Goal: Obtain resource: Obtain resource

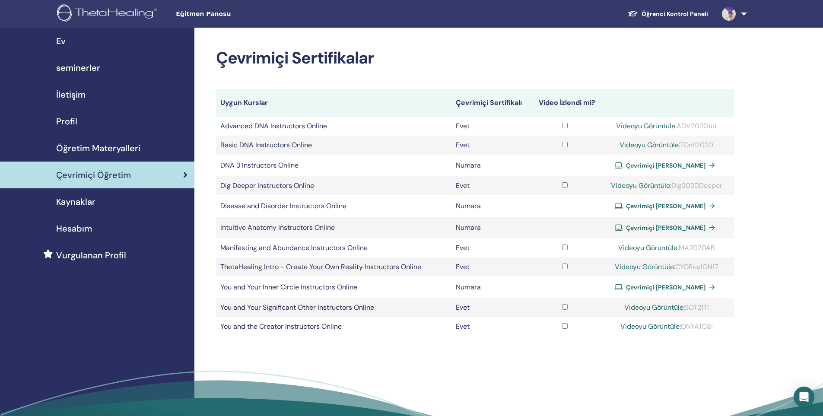
click at [141, 151] on div "Öğretim Materyalleri" at bounding box center [97, 148] width 181 height 13
click at [128, 150] on span "Öğretim Materyalleri" at bounding box center [98, 148] width 84 height 13
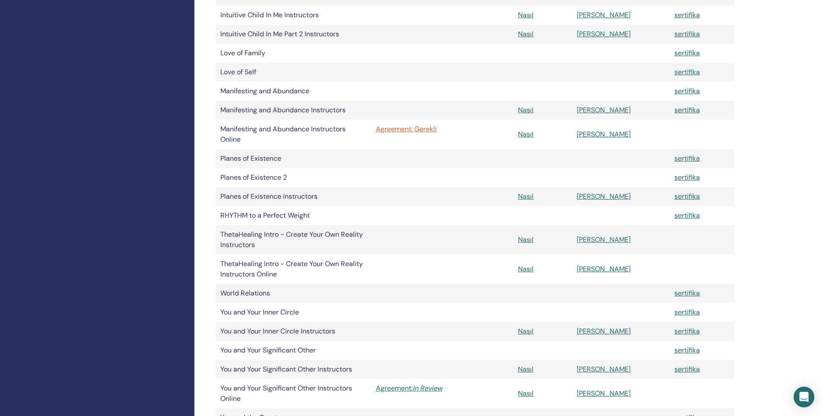
scroll to position [519, 0]
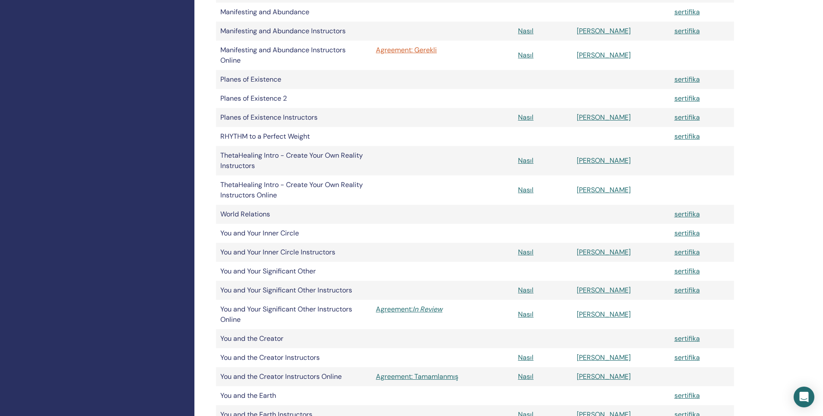
scroll to position [562, 0]
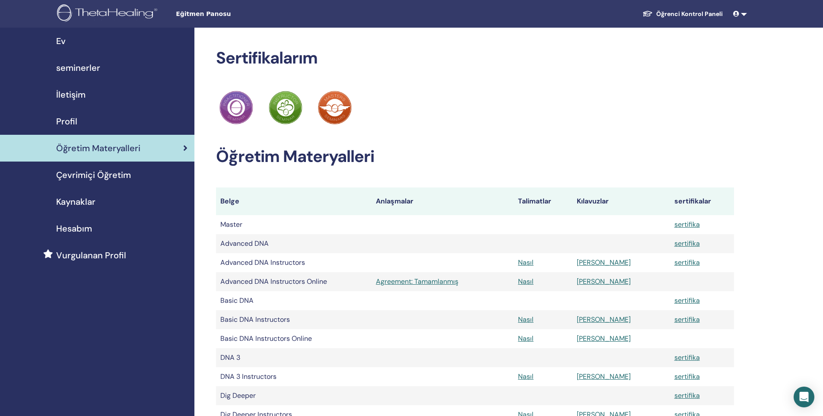
scroll to position [562, 0]
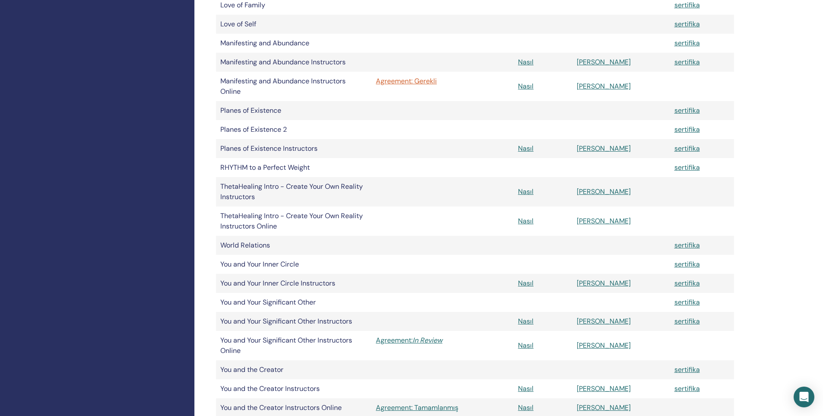
click at [542, 91] on td "Nasıl" at bounding box center [543, 86] width 59 height 29
click at [534, 87] on link "Nasıl" at bounding box center [526, 86] width 16 height 9
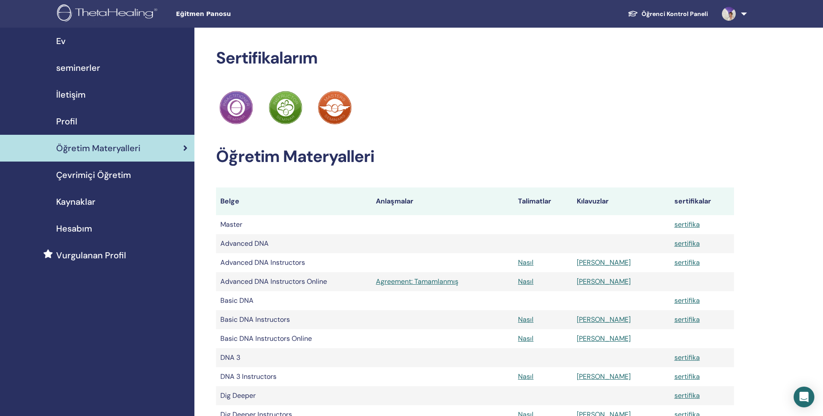
scroll to position [562, 0]
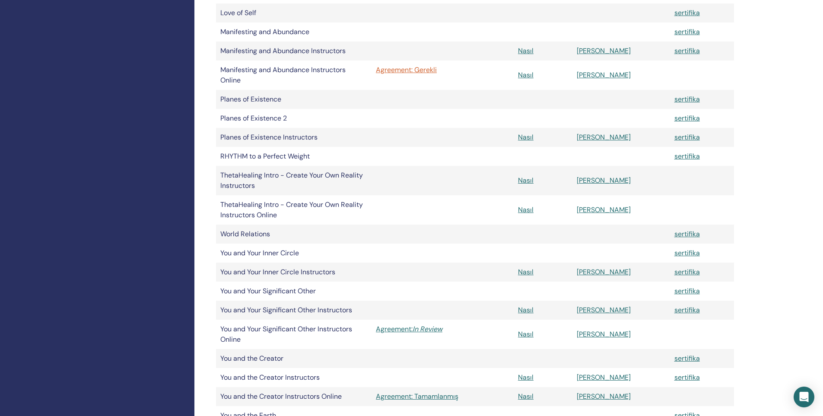
scroll to position [562, 0]
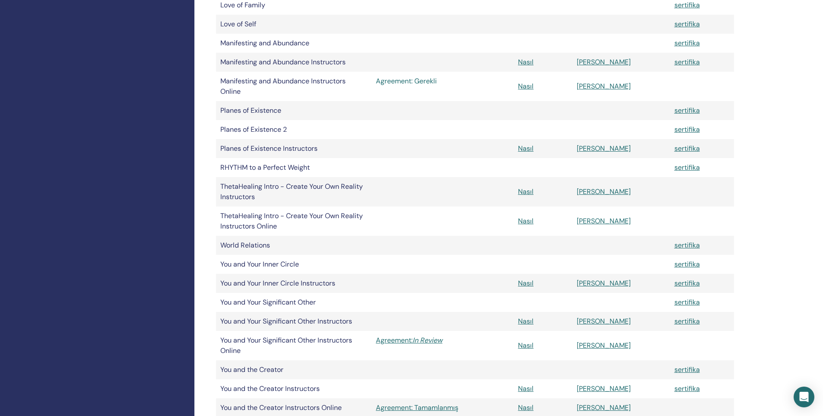
click at [391, 79] on link "Agreement: Gerekli" at bounding box center [443, 81] width 134 height 10
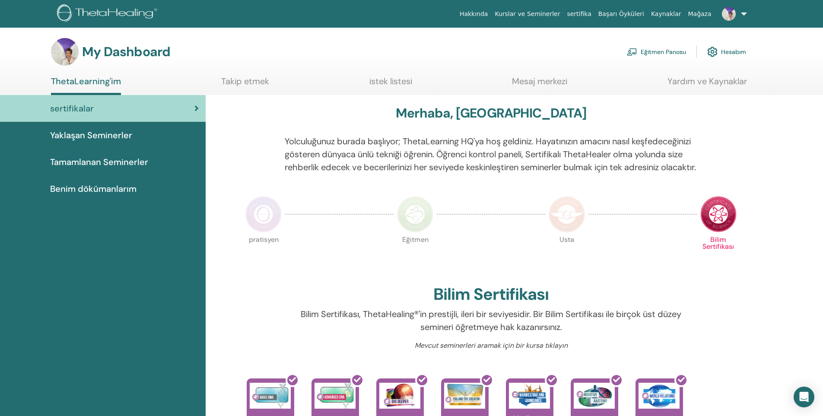
click at [652, 51] on link "Eğitmen Panosu" at bounding box center [656, 51] width 59 height 19
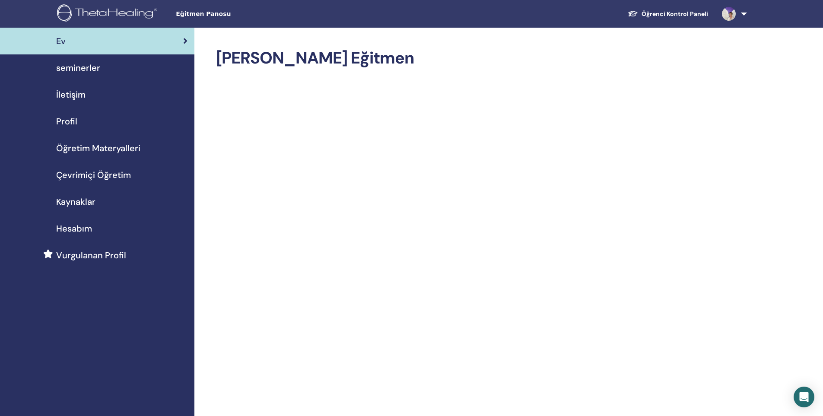
click at [90, 155] on link "Öğretim Materyalleri" at bounding box center [97, 148] width 194 height 27
click at [86, 172] on span "Çevrimiçi Öğretim" at bounding box center [93, 175] width 75 height 13
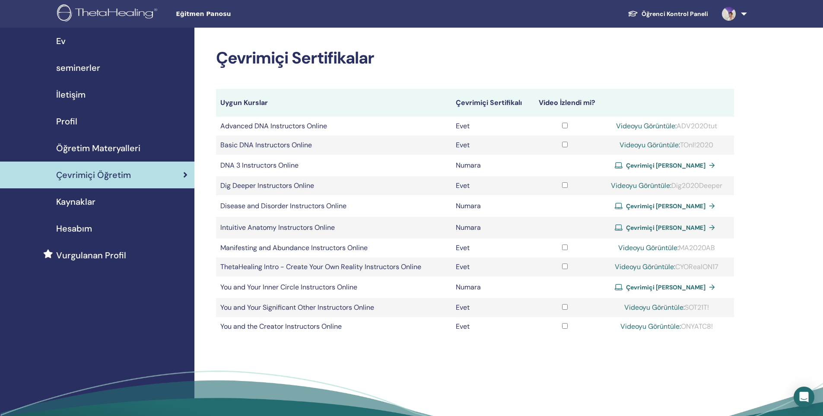
click at [80, 150] on span "Öğretim Materyalleri" at bounding box center [98, 148] width 84 height 13
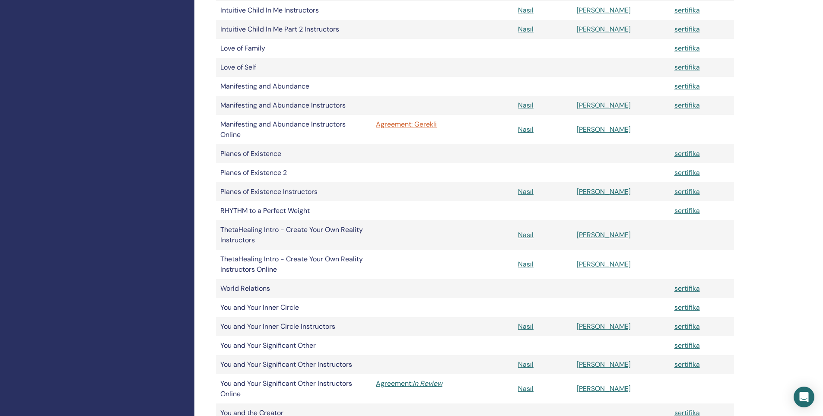
scroll to position [475, 0]
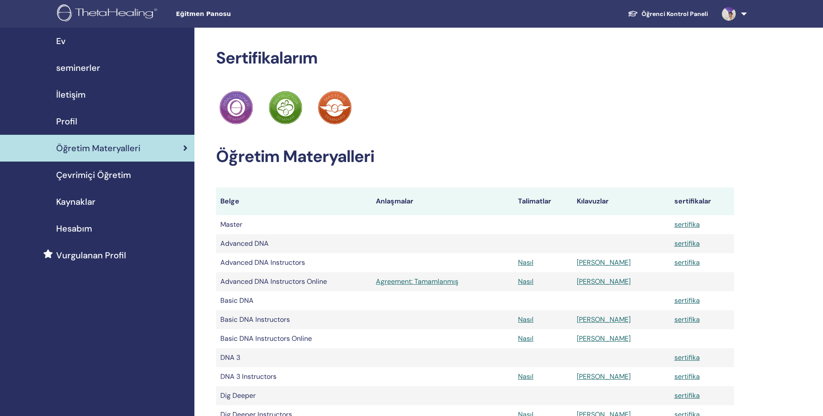
scroll to position [475, 0]
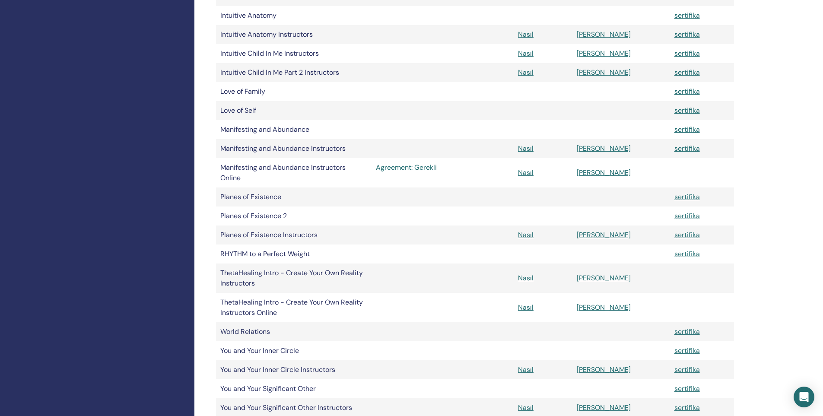
click at [426, 169] on link "Agreement: Gerekli" at bounding box center [443, 167] width 134 height 10
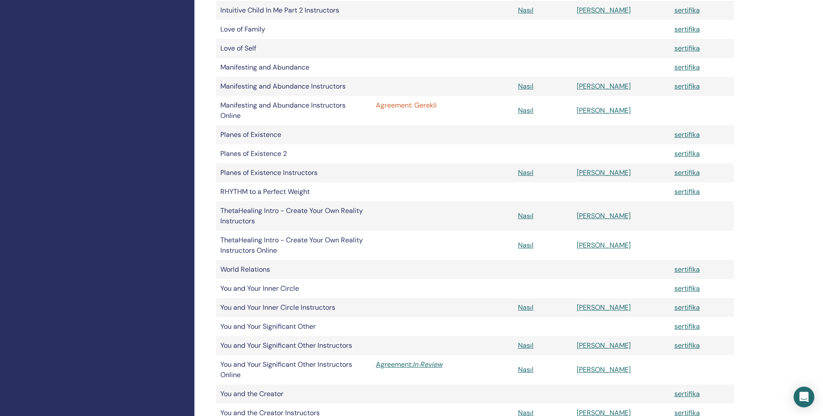
scroll to position [562, 0]
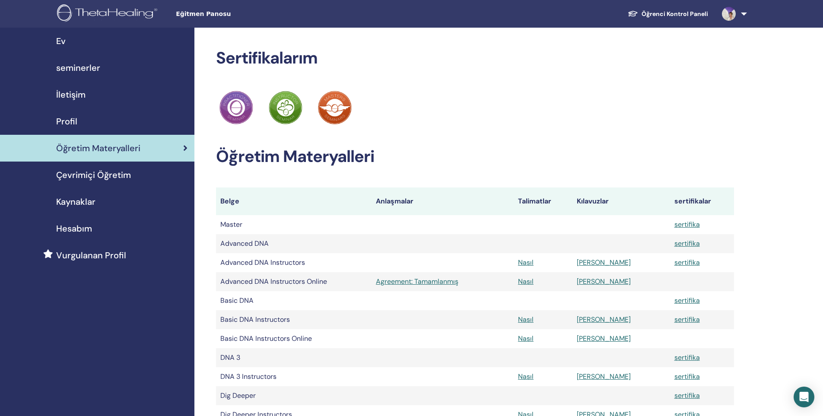
scroll to position [562, 0]
